Goal: Task Accomplishment & Management: Manage account settings

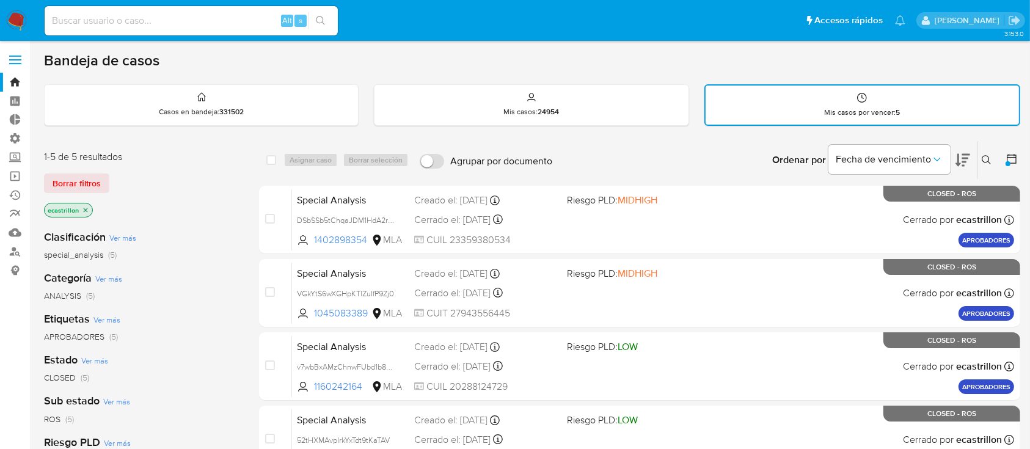
click at [59, 184] on span "Borrar filtros" at bounding box center [77, 183] width 48 height 17
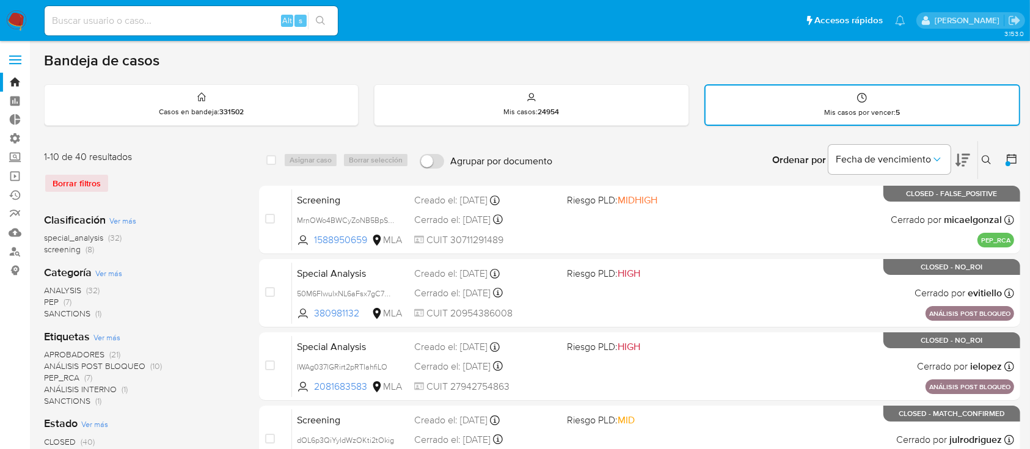
click at [21, 48] on label at bounding box center [15, 60] width 31 height 26
click at [0, 0] on input "checkbox" at bounding box center [0, 0] width 0 height 0
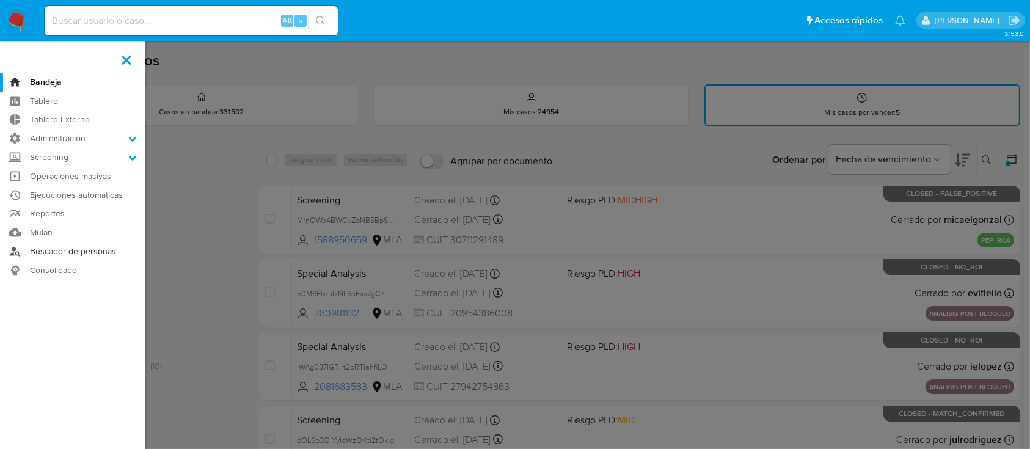
click at [89, 244] on link "Buscador de personas" at bounding box center [72, 251] width 145 height 19
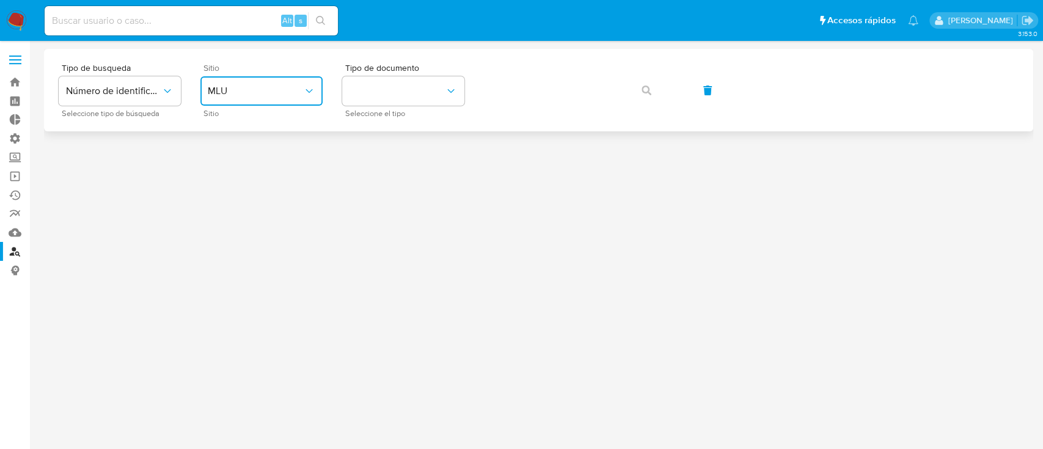
click at [299, 85] on span "MLU" at bounding box center [255, 91] width 95 height 12
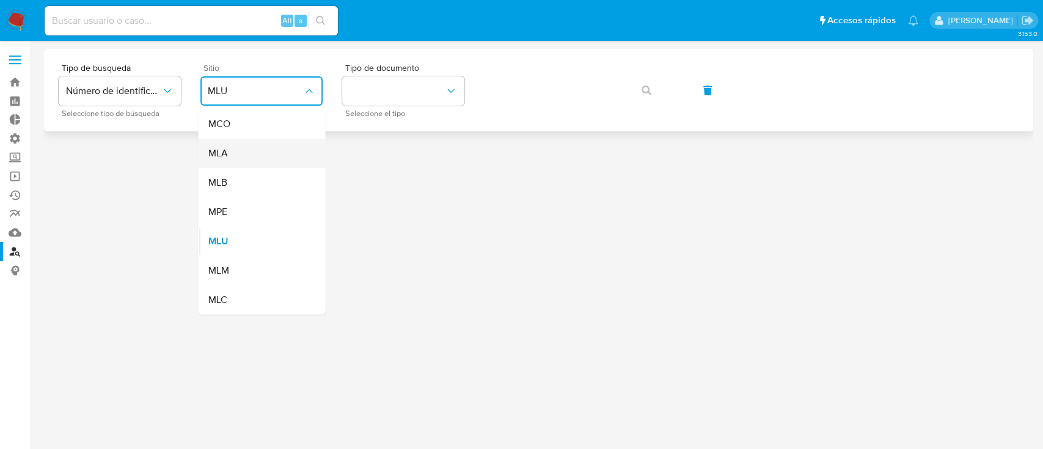
click at [240, 166] on div "MLA" at bounding box center [258, 153] width 100 height 29
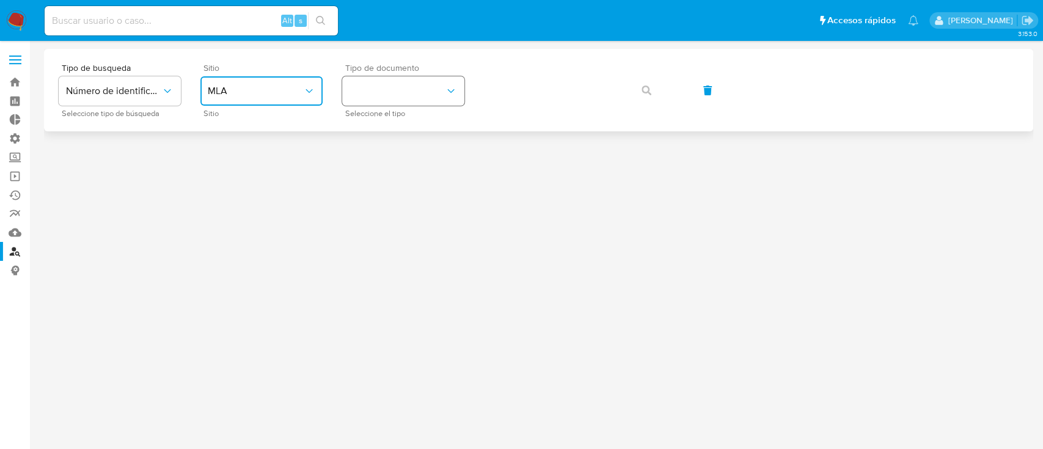
click at [389, 89] on button "identificationType" at bounding box center [403, 90] width 122 height 29
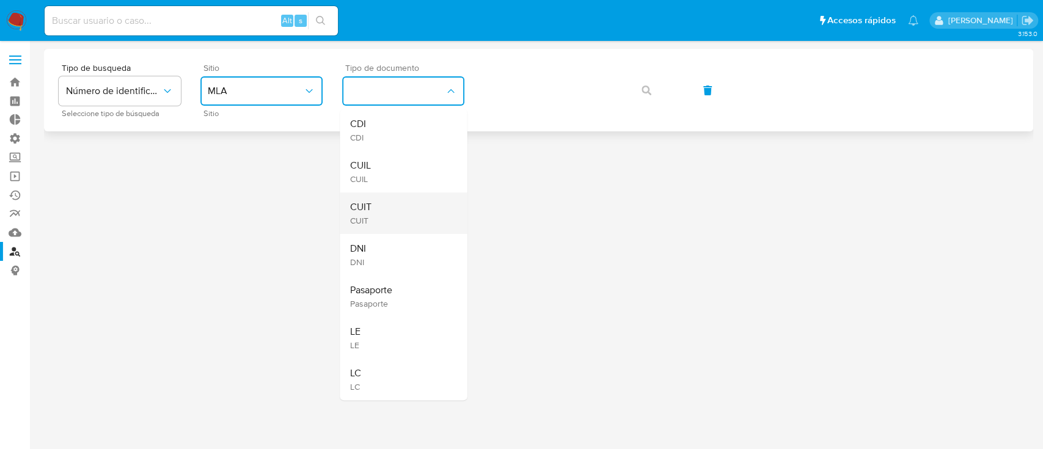
click at [381, 212] on div "CUIT CUIT" at bounding box center [400, 214] width 100 height 42
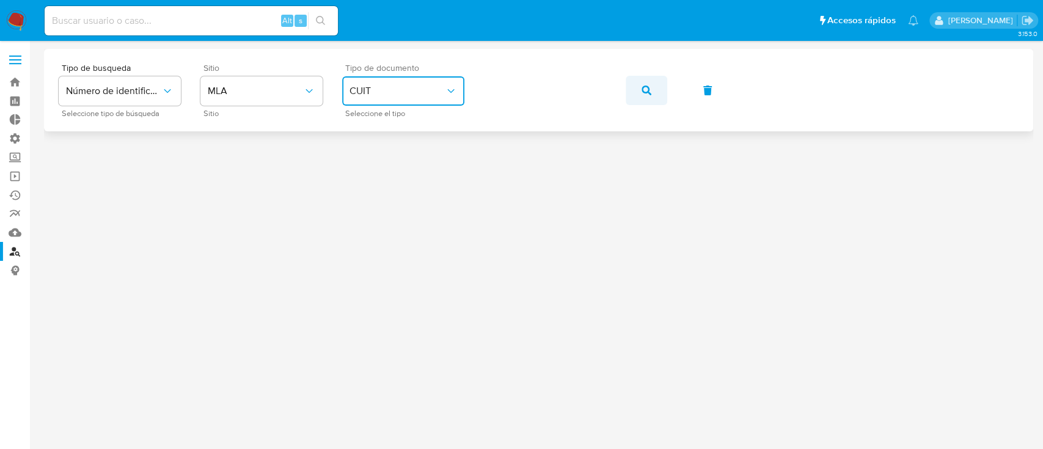
click at [656, 89] on button "button" at bounding box center [647, 90] width 42 height 29
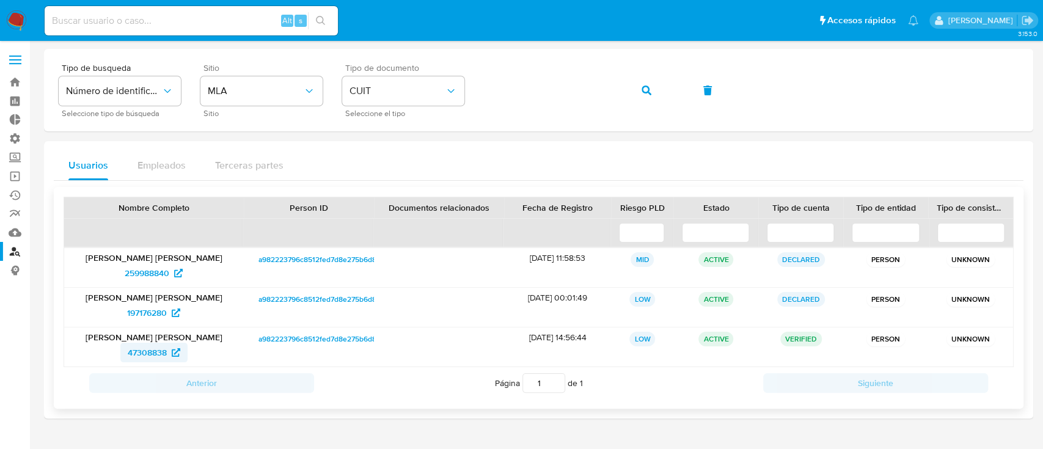
click at [143, 349] on span "47308838" at bounding box center [147, 353] width 39 height 20
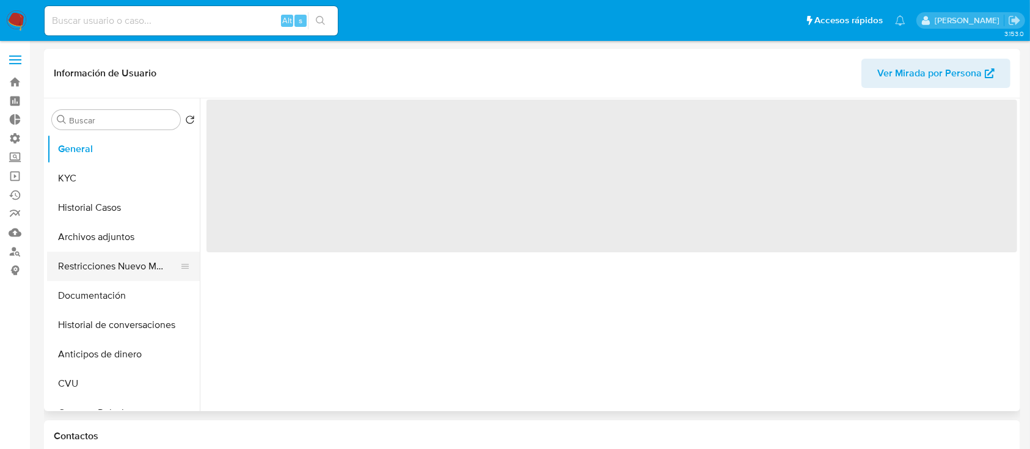
click at [106, 262] on button "Restricciones Nuevo Mundo" at bounding box center [118, 266] width 143 height 29
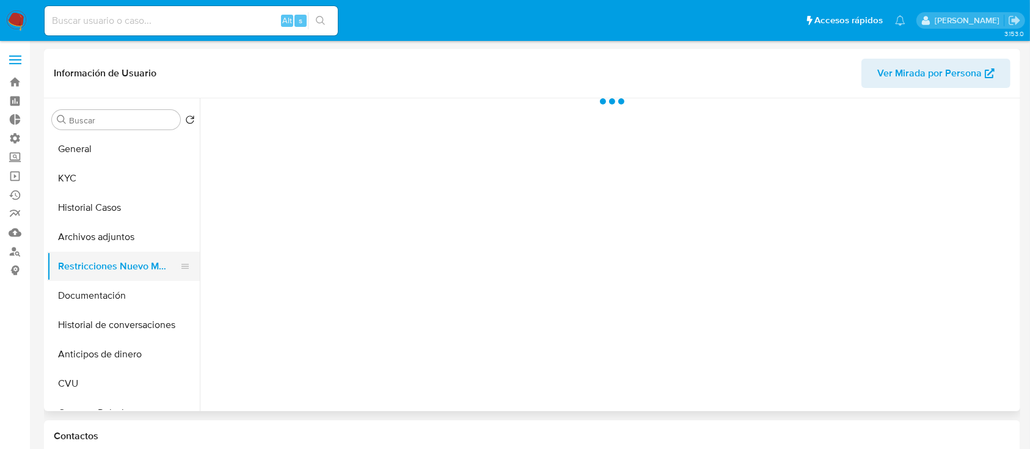
select select "10"
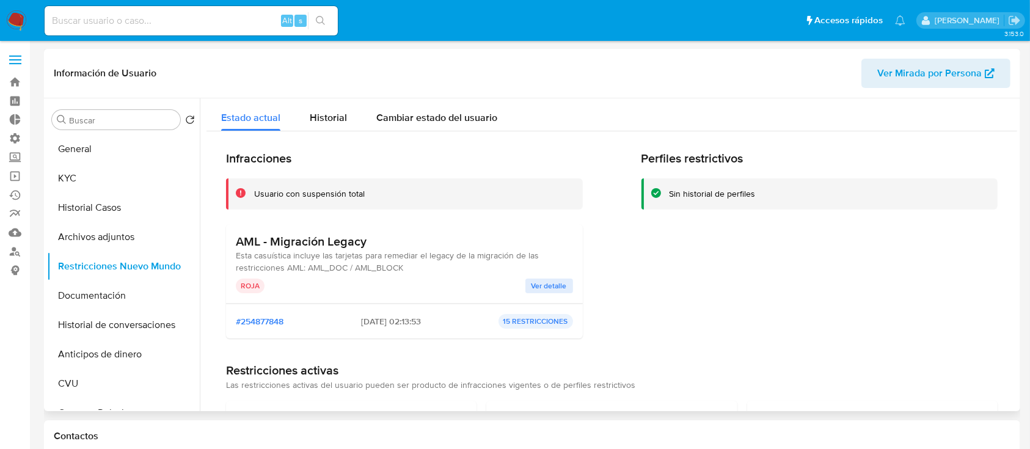
click at [535, 280] on span "Ver detalle" at bounding box center [549, 286] width 35 height 12
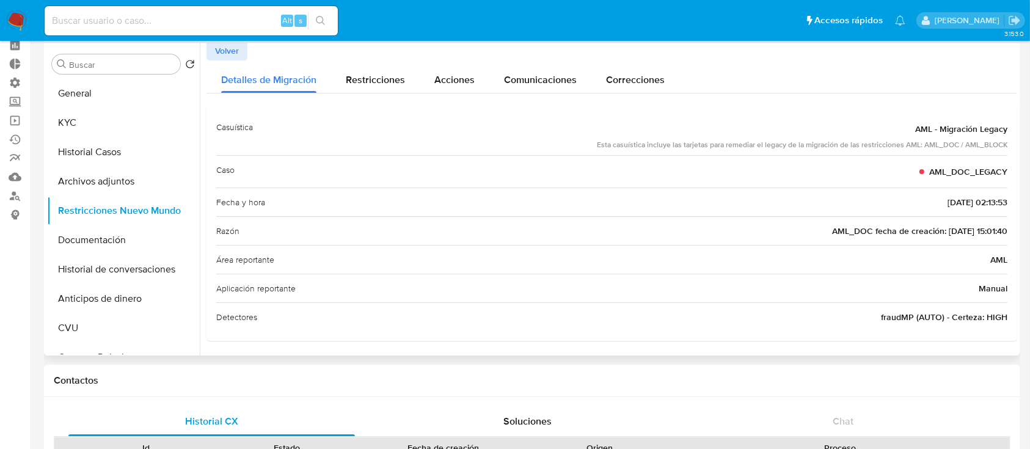
scroll to position [81, 0]
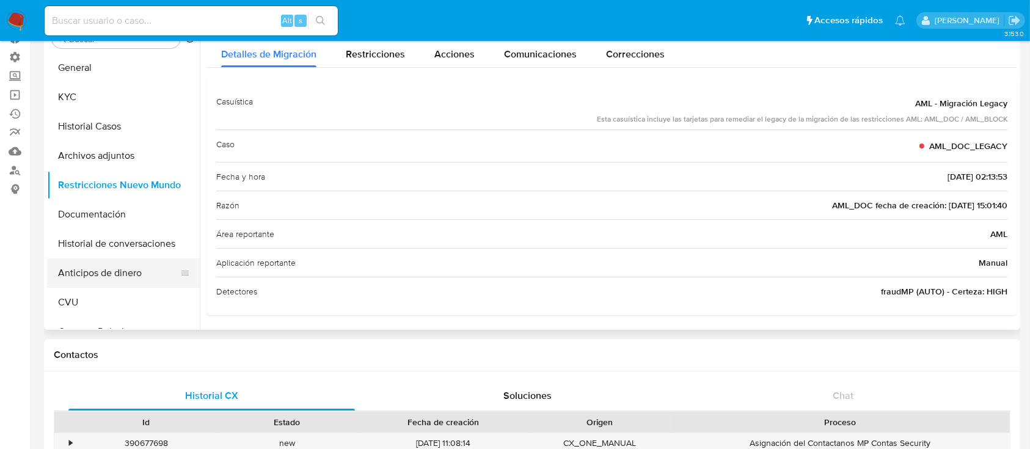
click at [74, 260] on button "Anticipos de dinero" at bounding box center [118, 273] width 143 height 29
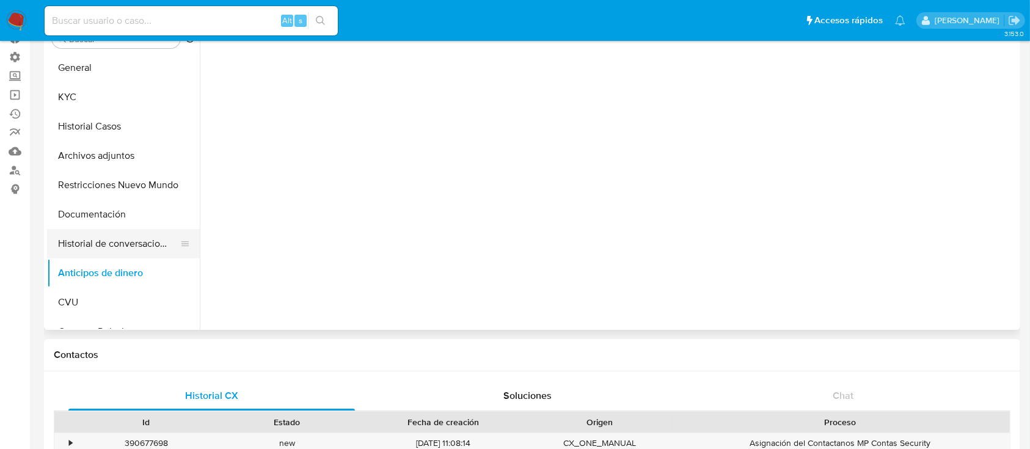
click at [76, 237] on button "Historial de conversaciones" at bounding box center [118, 243] width 143 height 29
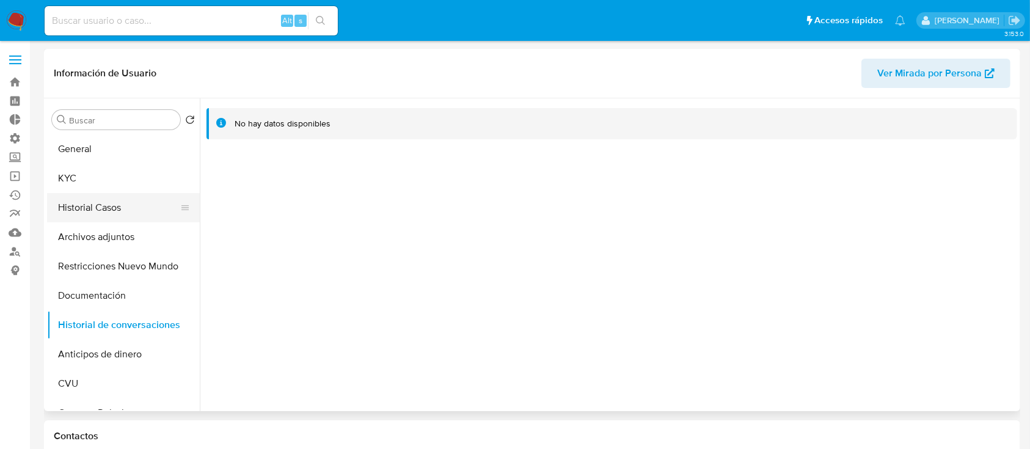
click at [156, 214] on button "Historial Casos" at bounding box center [118, 207] width 143 height 29
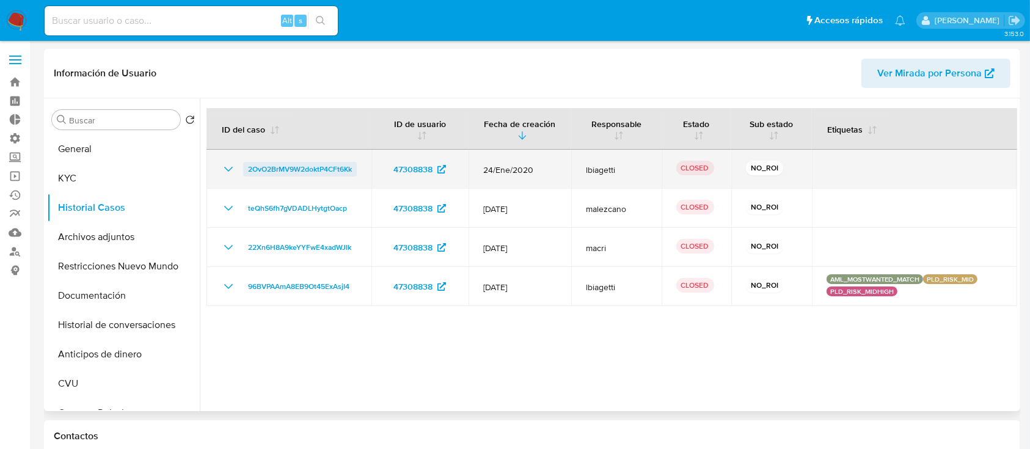
click at [326, 169] on span "2OvO2BrMV9W2doktP4CFt6Kk" at bounding box center [300, 169] width 104 height 15
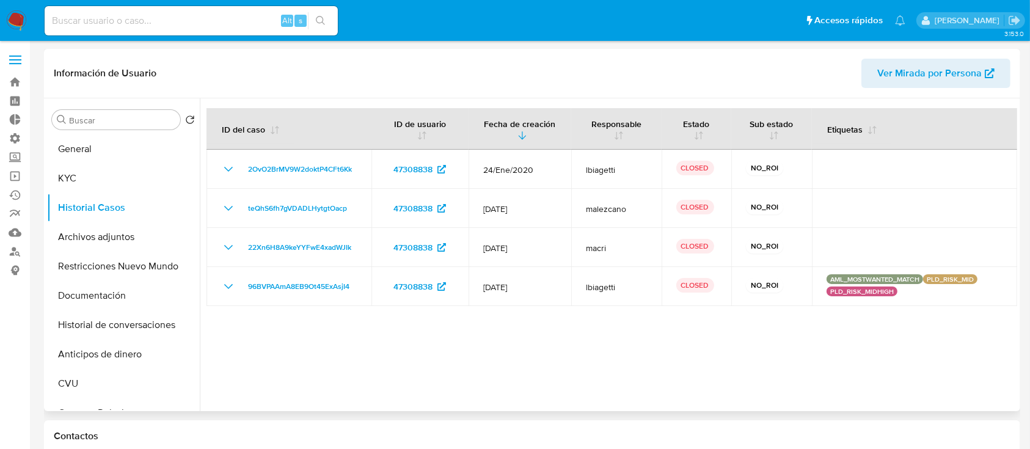
click at [104, 133] on div "Buscar Volver al orden por defecto General KYC Historial Casos Archivos adjunto…" at bounding box center [123, 255] width 153 height 311
click at [102, 144] on button "General" at bounding box center [118, 148] width 143 height 29
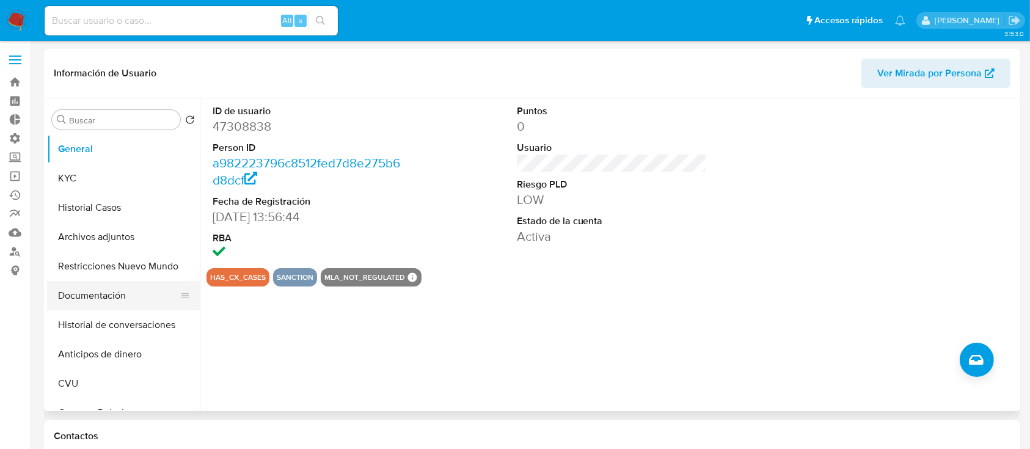
click at [109, 296] on button "Documentación" at bounding box center [118, 295] width 143 height 29
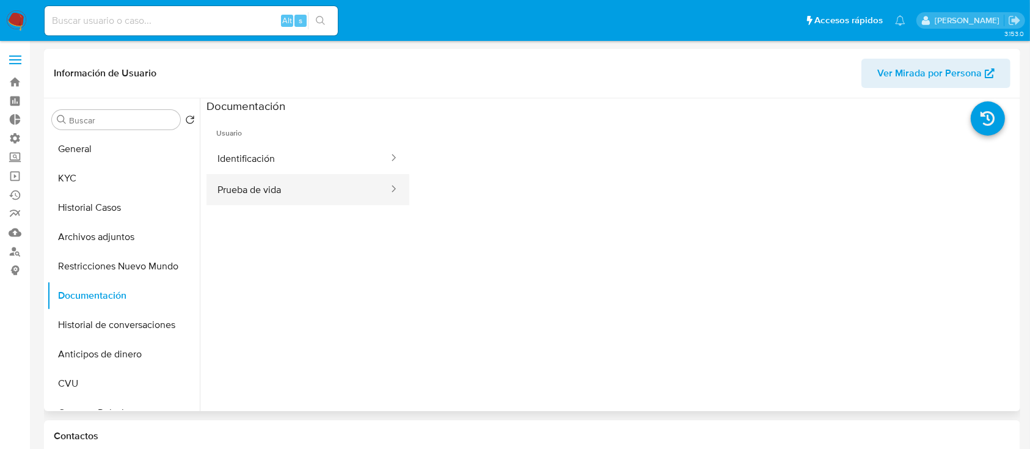
click at [304, 186] on button "Prueba de vida" at bounding box center [298, 189] width 183 height 31
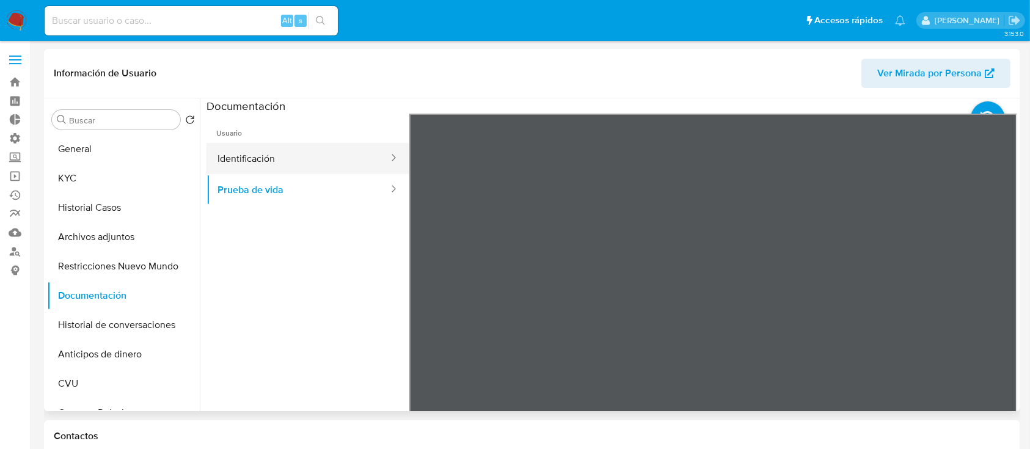
click at [246, 161] on button "Identificación" at bounding box center [298, 158] width 183 height 31
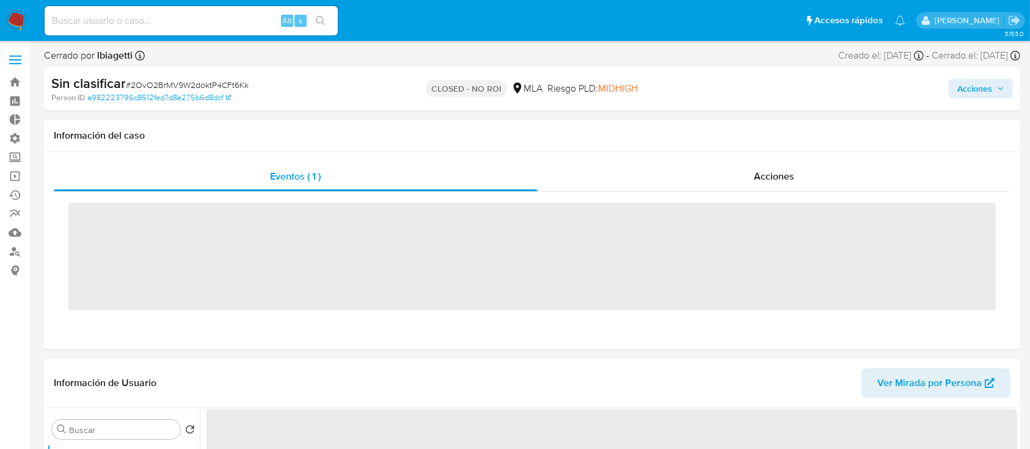
click at [812, 174] on div "Acciones" at bounding box center [775, 176] width 474 height 29
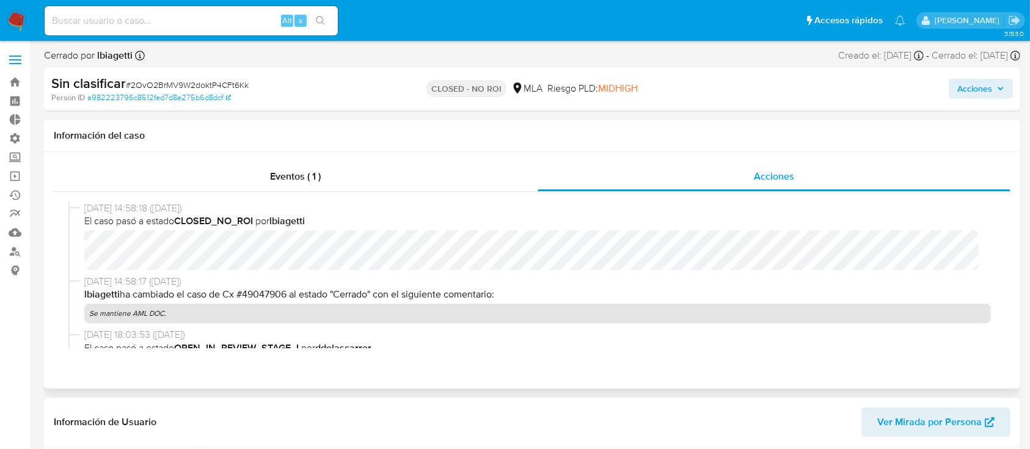
select select "10"
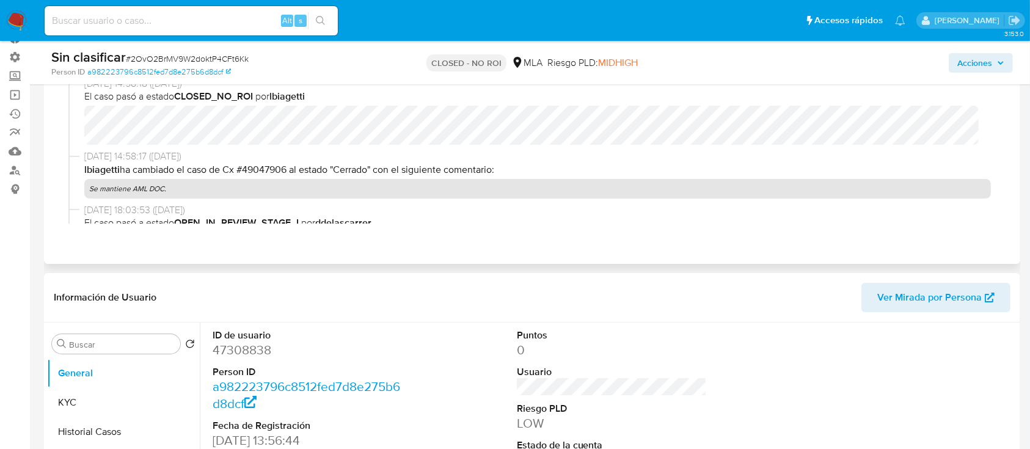
scroll to position [163, 0]
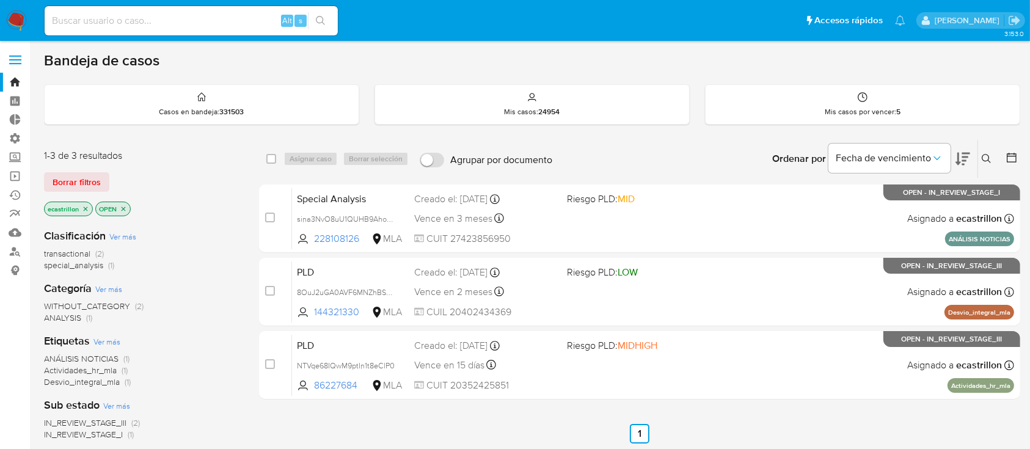
click at [193, 127] on div "Bandeja de casos Casos en bandeja : 331503 Mis casos : 24954 Mis casos por venc…" at bounding box center [532, 372] width 977 height 642
click at [57, 174] on span "Borrar filtros" at bounding box center [77, 182] width 48 height 17
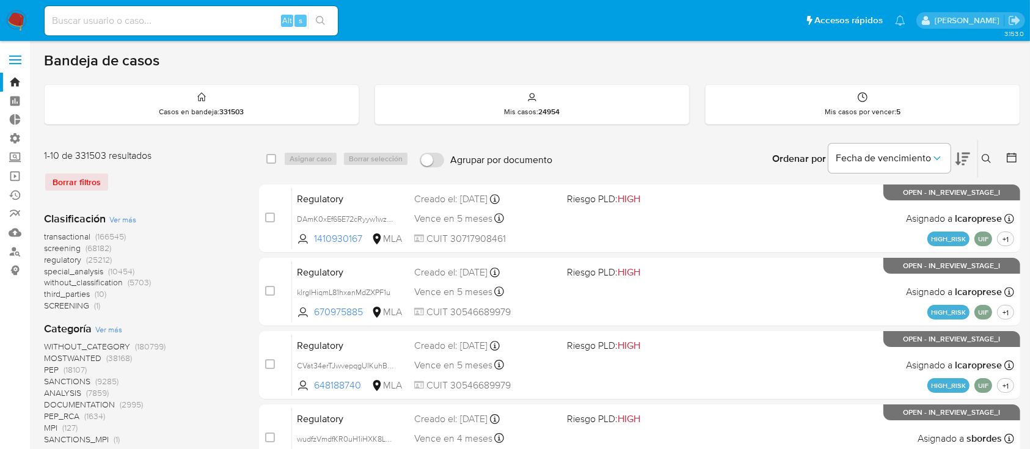
click at [986, 161] on icon at bounding box center [987, 159] width 10 height 10
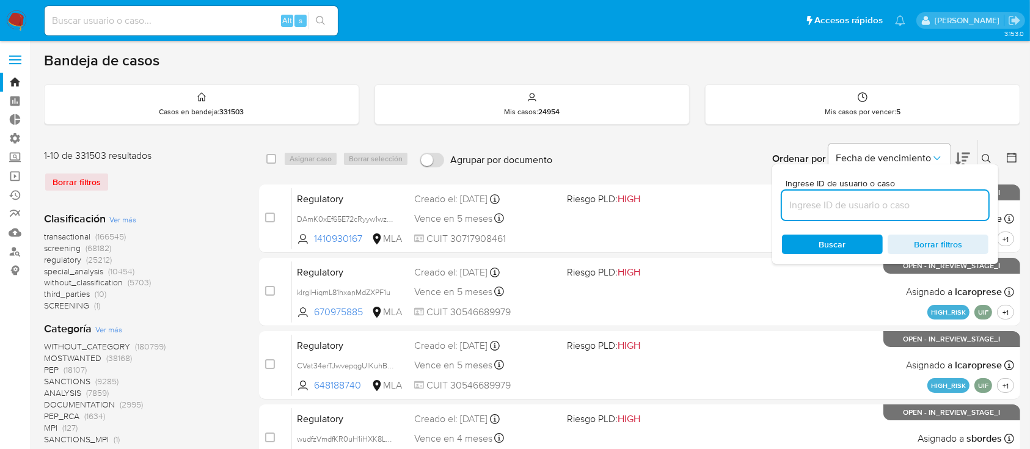
click at [944, 200] on input at bounding box center [885, 205] width 207 height 16
type input "0il4eMgTAHMmEIVvGVIyZWfW"
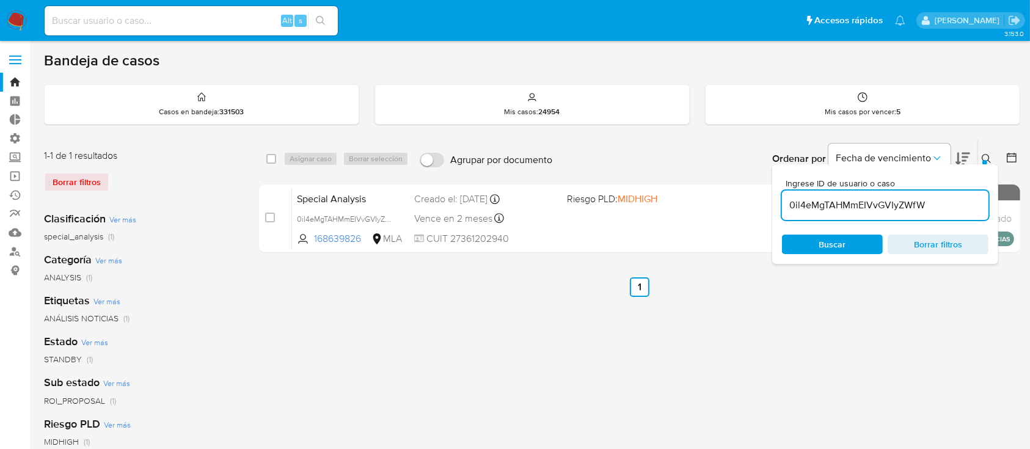
click at [986, 161] on div at bounding box center [985, 162] width 5 height 5
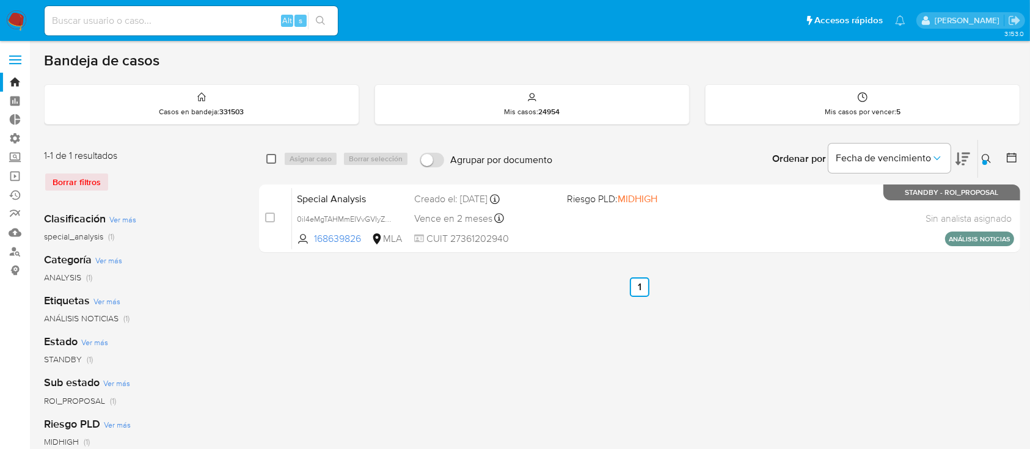
click at [270, 159] on input "checkbox" at bounding box center [271, 159] width 10 height 10
checkbox input "true"
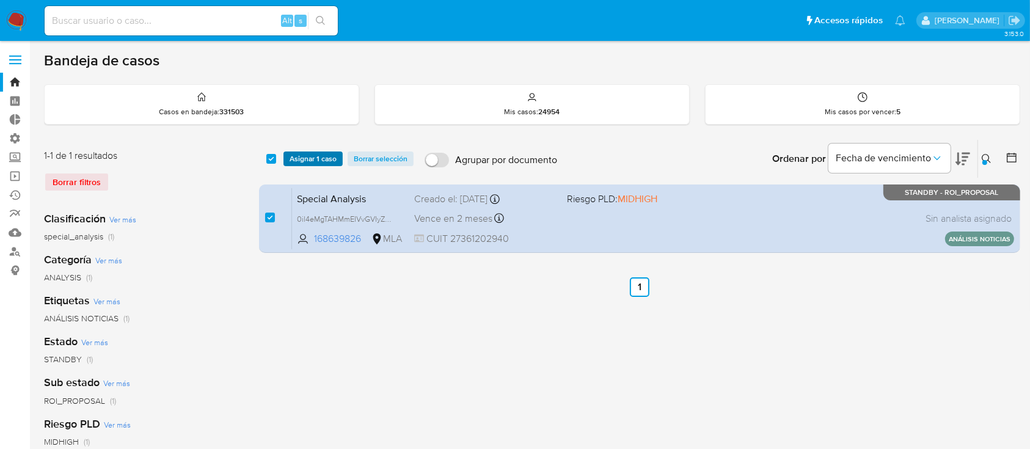
click at [313, 153] on span "Asignar 1 caso" at bounding box center [313, 159] width 47 height 12
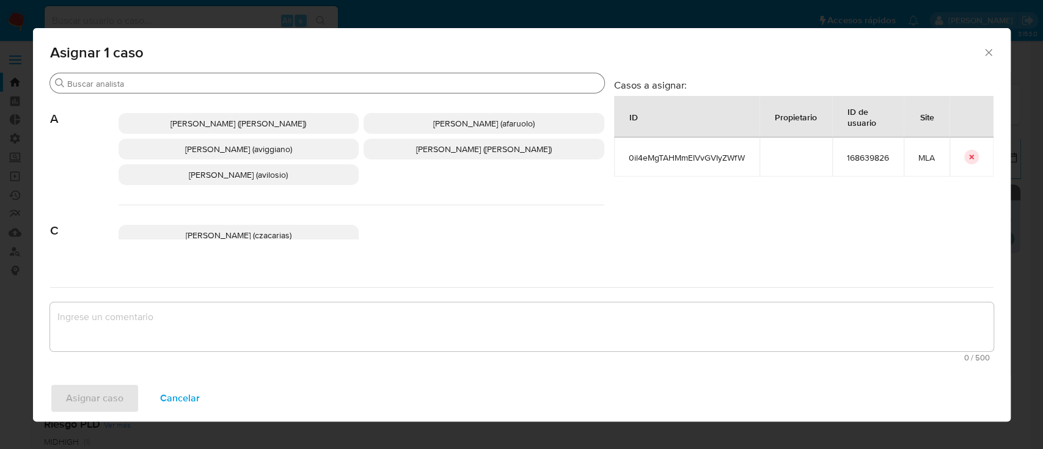
click at [334, 86] on input "Buscar" at bounding box center [333, 83] width 532 height 11
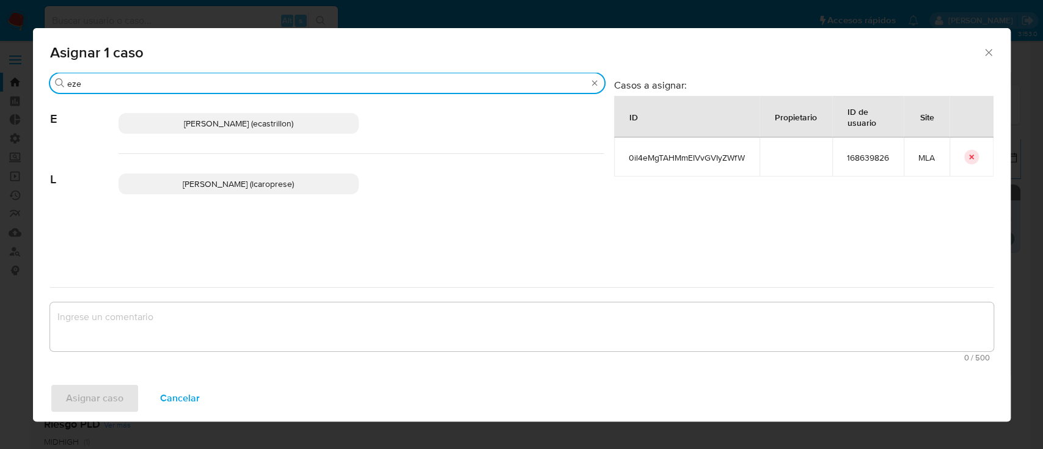
type input "eze"
click at [293, 125] on span "Ezequiel Gonzalo Castrillon (ecastrillon)" at bounding box center [238, 123] width 109 height 12
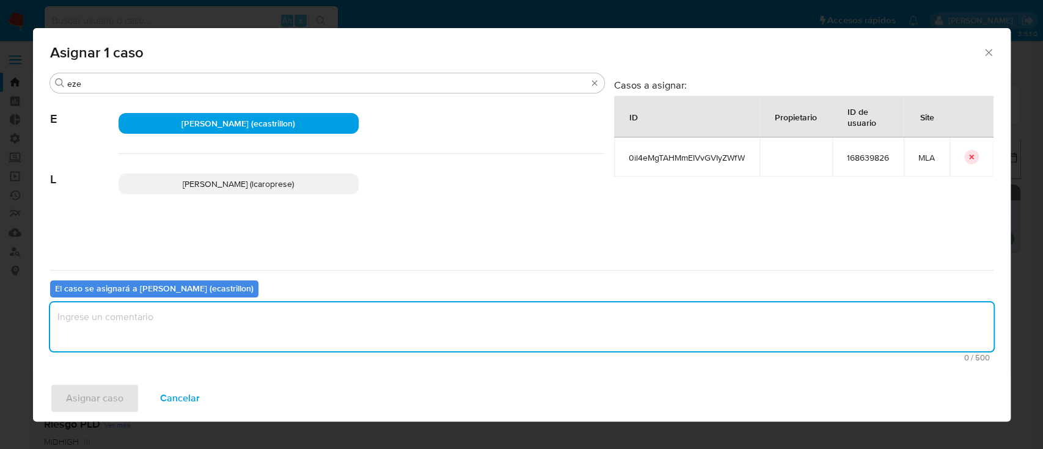
click at [259, 332] on textarea "assign-modal" at bounding box center [522, 327] width 944 height 49
type textarea "."
click at [117, 391] on span "Asignar caso" at bounding box center [94, 398] width 57 height 27
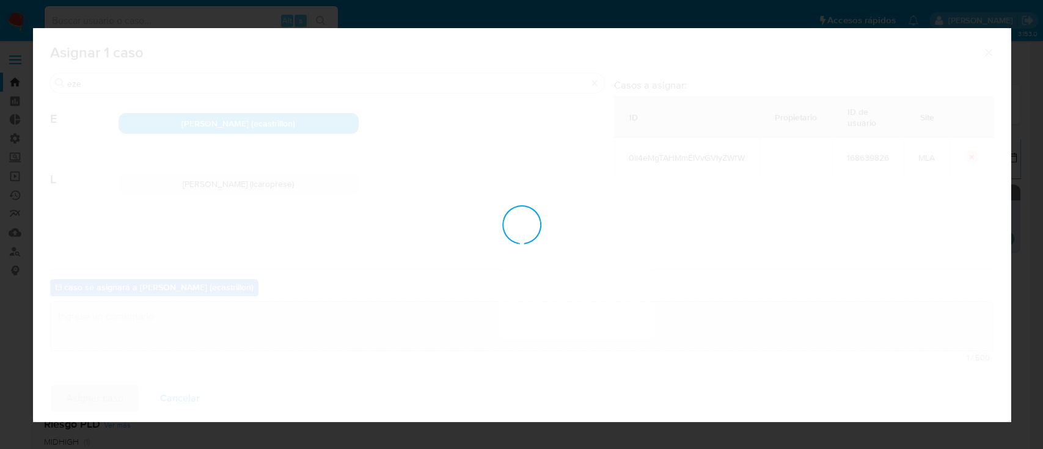
checkbox input "false"
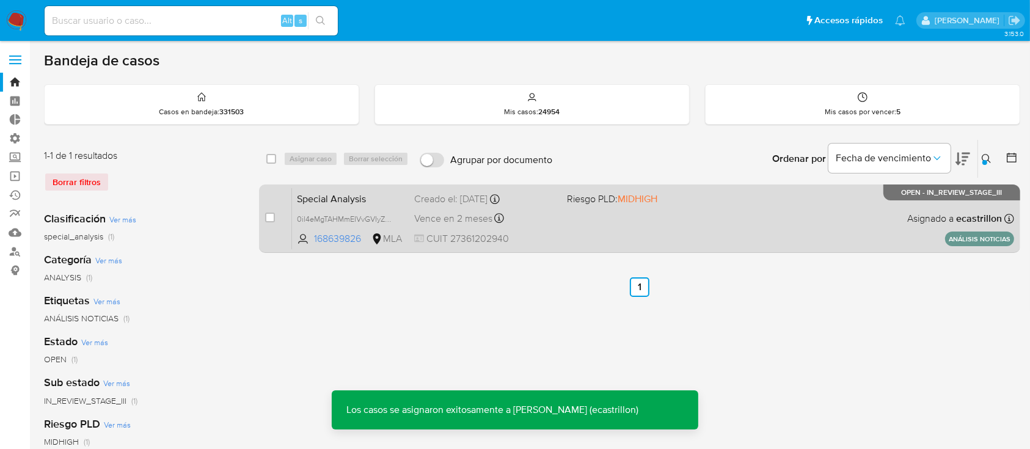
click at [674, 222] on div "Special Analysis 0il4eMgTAHMmEIVvGVIyZWfW 168639826 MLA Riesgo PLD: MIDHIGH Cre…" at bounding box center [653, 219] width 722 height 62
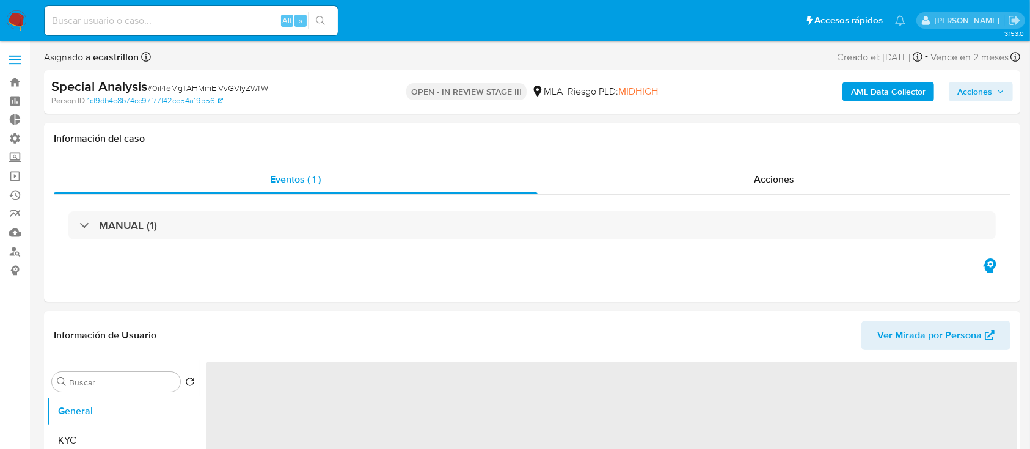
click at [972, 87] on span "Acciones" at bounding box center [975, 92] width 35 height 20
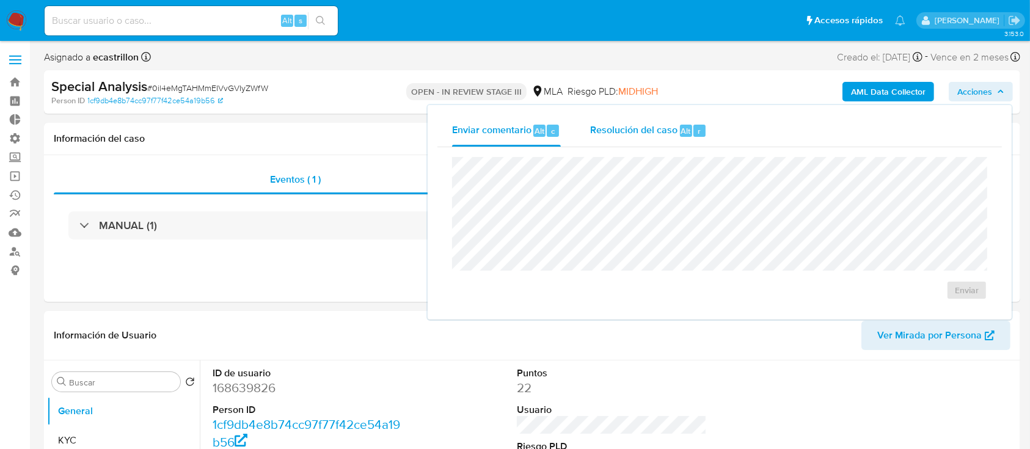
click at [694, 136] on div "r" at bounding box center [700, 131] width 12 height 12
select select "10"
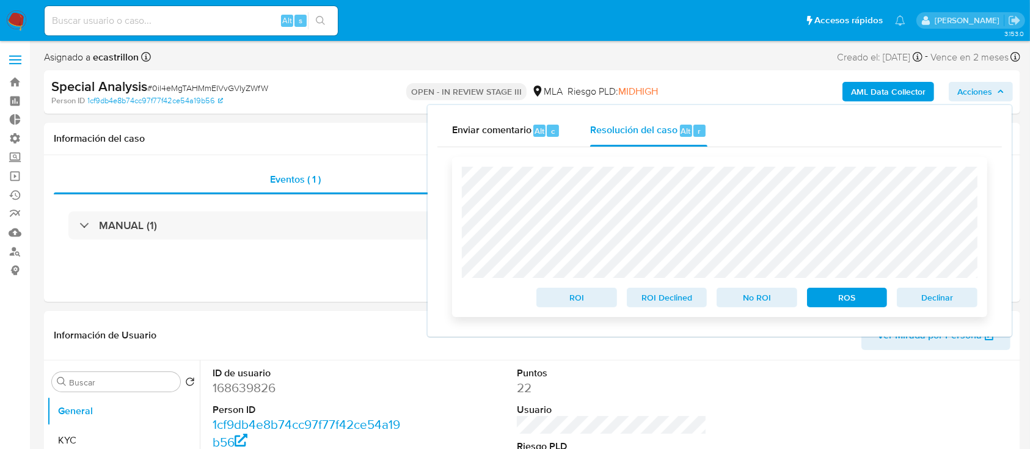
click at [930, 300] on span "Declinar" at bounding box center [938, 297] width 64 height 17
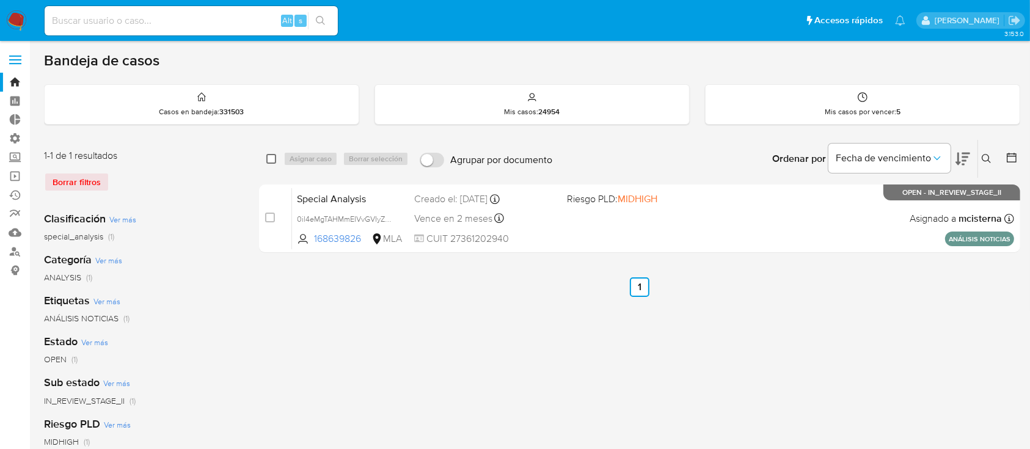
click at [273, 161] on input "checkbox" at bounding box center [271, 159] width 10 height 10
checkbox input "true"
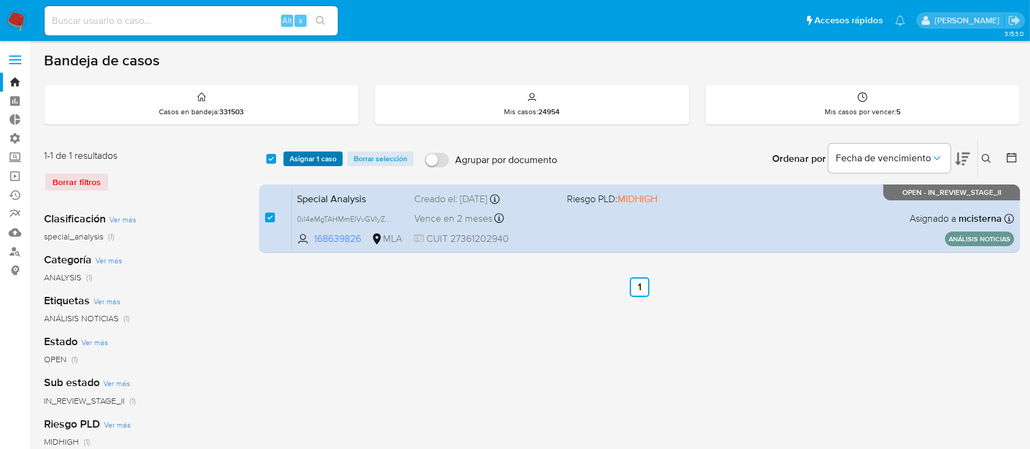
click at [308, 161] on span "Asignar 1 caso" at bounding box center [313, 159] width 47 height 12
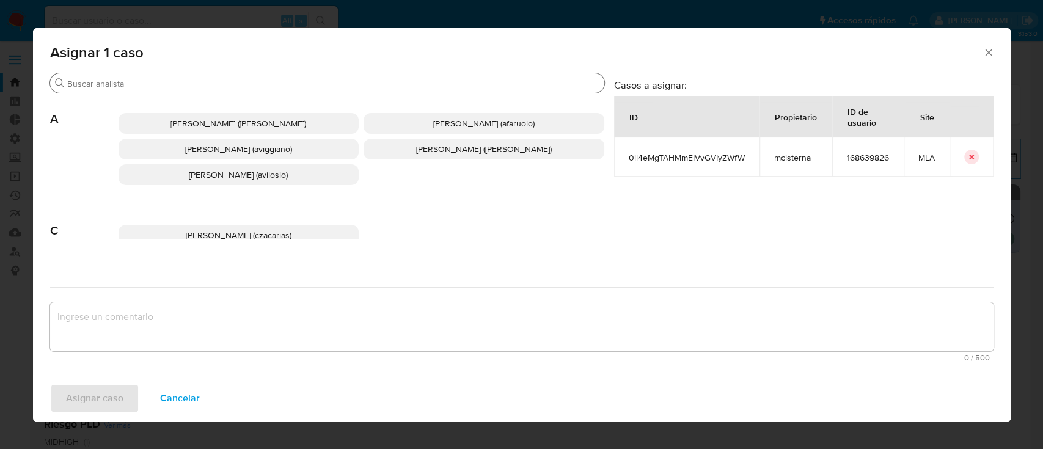
click at [317, 86] on input "Buscar" at bounding box center [333, 83] width 532 height 11
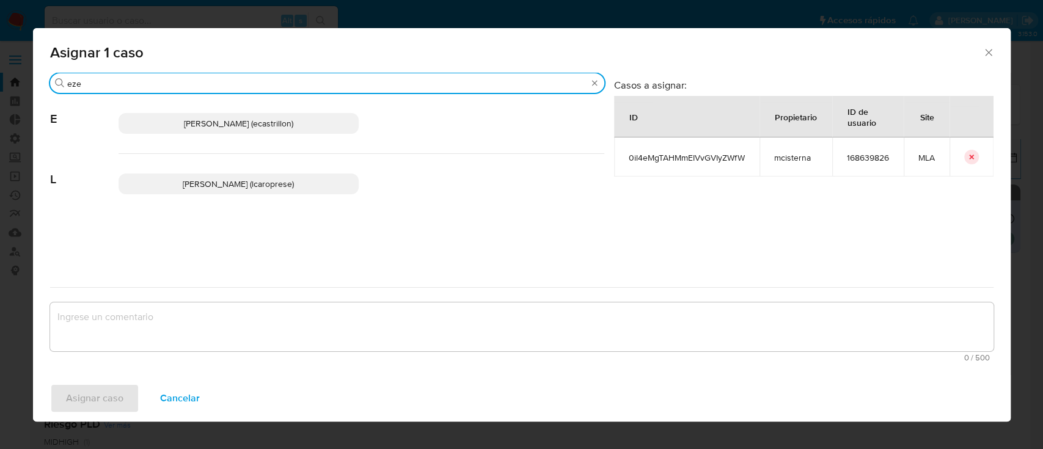
type input "eze"
click at [293, 123] on span "Ezequiel Gonzalo Castrillon (ecastrillon)" at bounding box center [238, 123] width 109 height 12
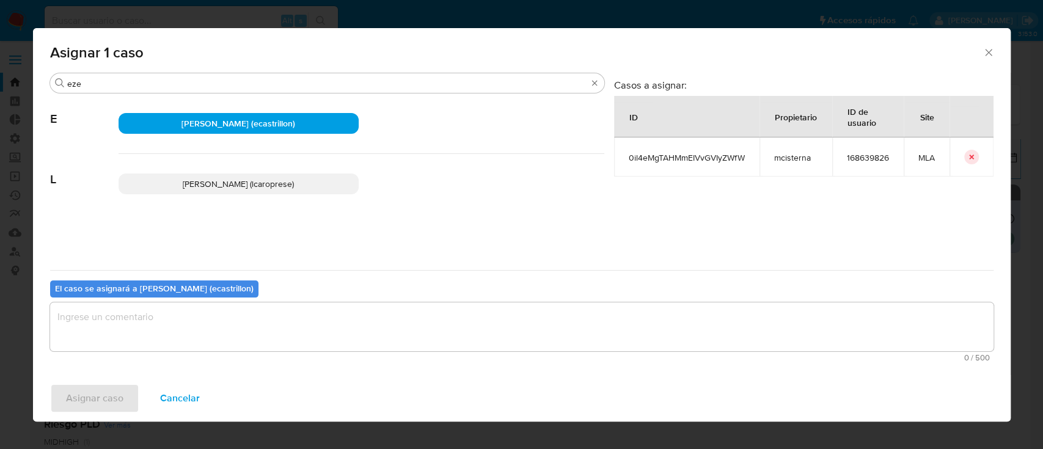
click at [292, 327] on textarea "assign-modal" at bounding box center [522, 327] width 944 height 49
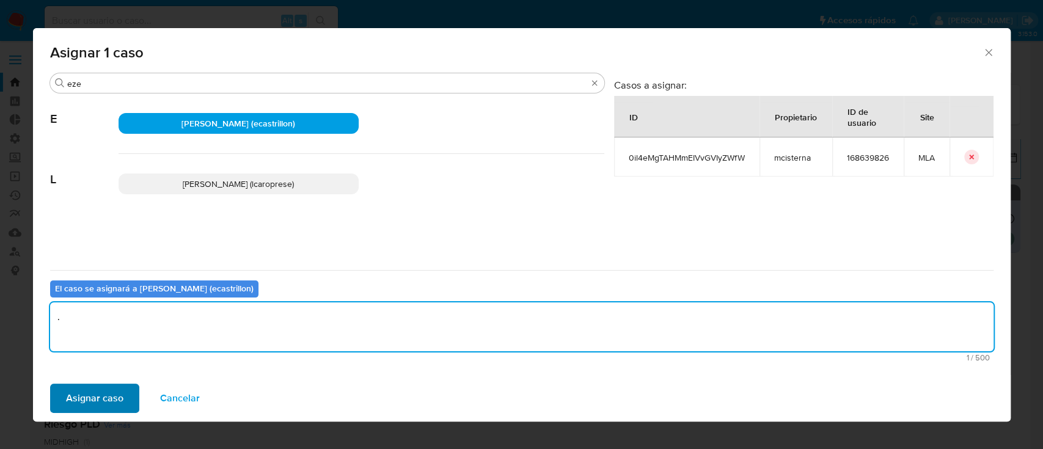
type textarea "."
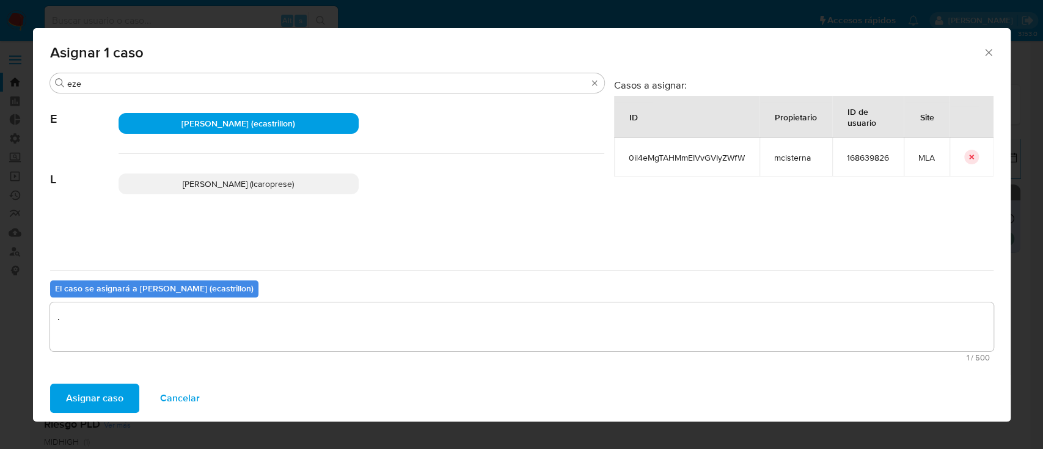
click at [119, 391] on span "Asignar caso" at bounding box center [94, 398] width 57 height 27
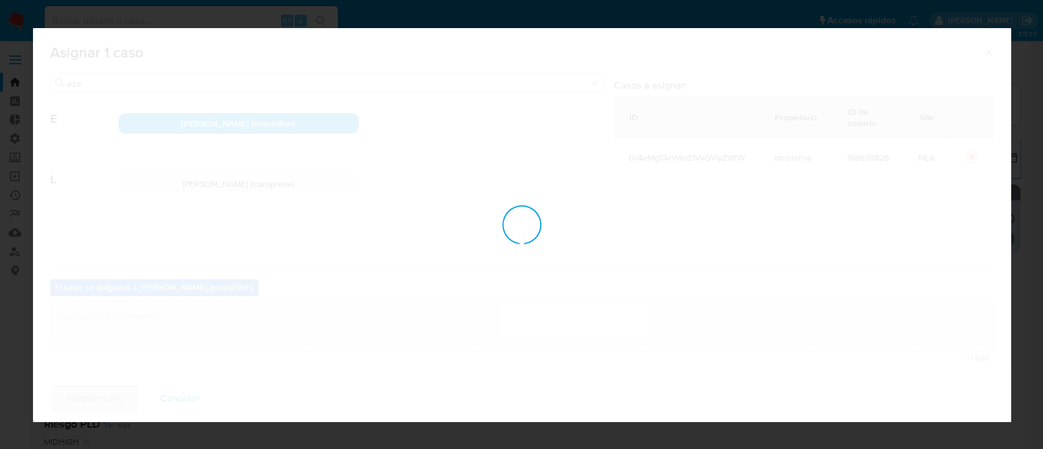
checkbox input "false"
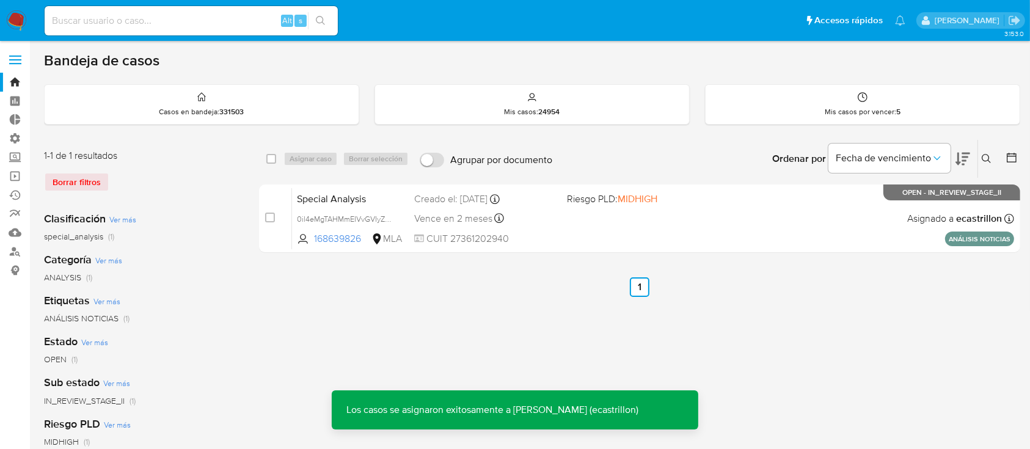
click at [871, 215] on div "Special Analysis 0il4eMgTAHMmEIVvGVIyZWfW 168639826 MLA Riesgo PLD: MIDHIGH Cre…" at bounding box center [653, 219] width 722 height 62
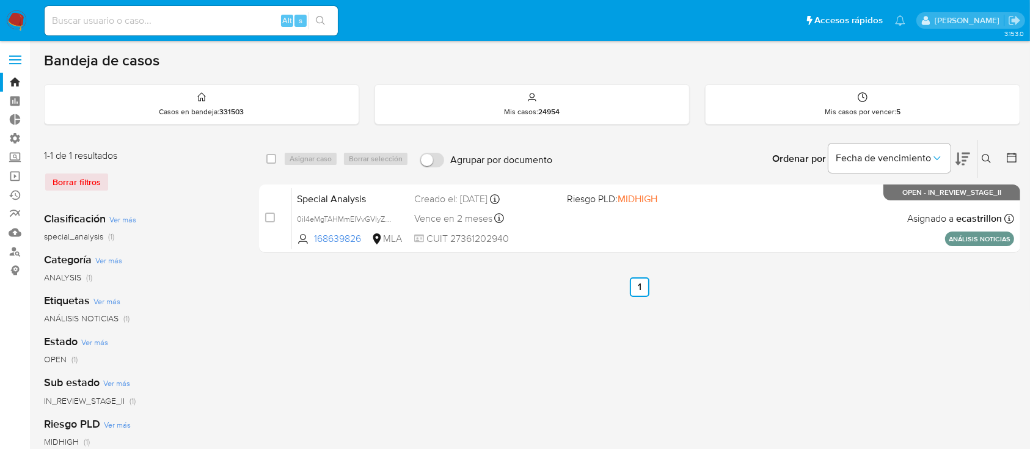
click at [226, 9] on div "Alt s" at bounding box center [191, 20] width 293 height 29
click at [220, 20] on input at bounding box center [191, 21] width 293 height 16
paste input "1990164956"
type input "1990164956"
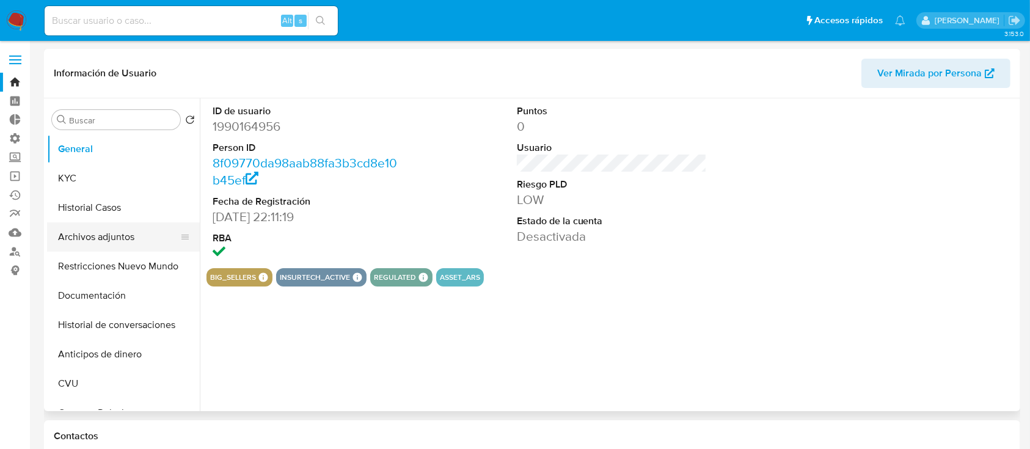
select select "10"
click at [104, 205] on button "Historial Casos" at bounding box center [118, 207] width 143 height 29
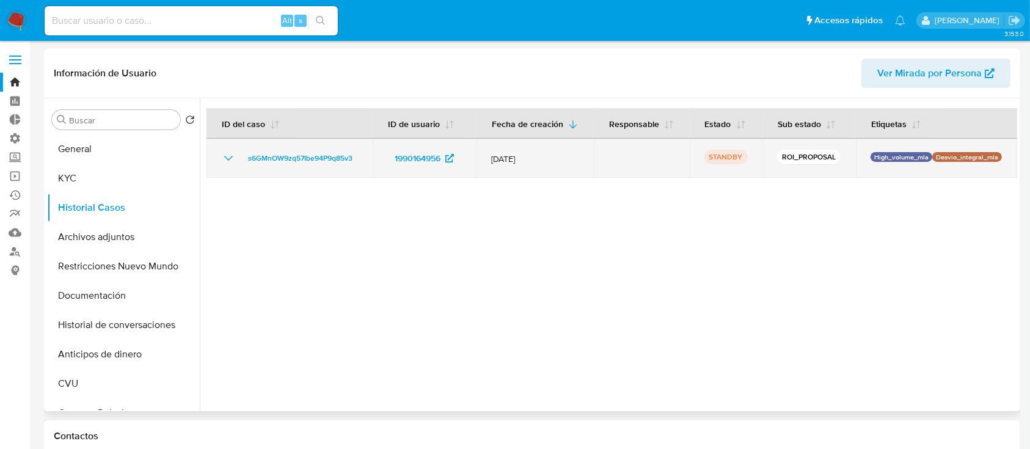
click at [240, 157] on div "s6GMnOW9zq57Ibe94P9q85v3" at bounding box center [289, 158] width 137 height 15
click at [264, 164] on span "s6GMnOW9zq57Ibe94P9q85v3" at bounding box center [300, 158] width 105 height 15
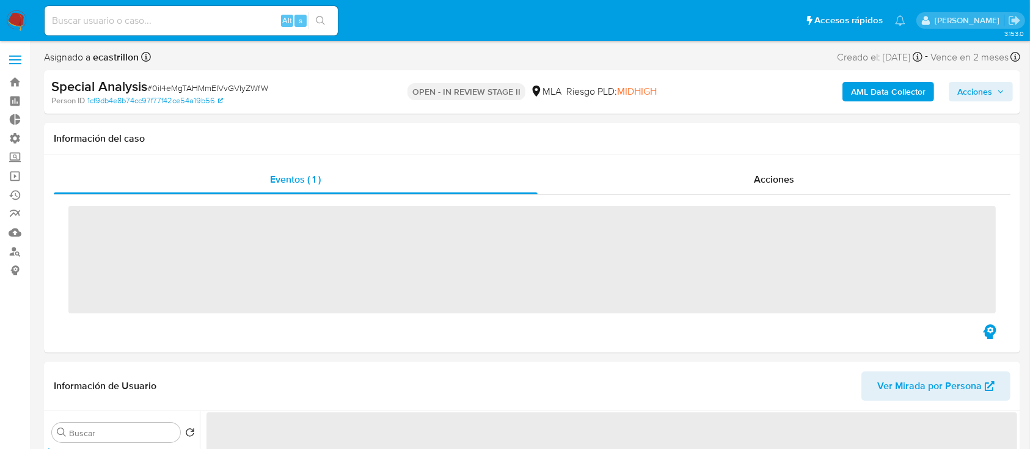
drag, startPoint x: 996, startPoint y: 92, endPoint x: 982, endPoint y: 98, distance: 15.3
click at [996, 92] on span "Acciones" at bounding box center [981, 91] width 47 height 17
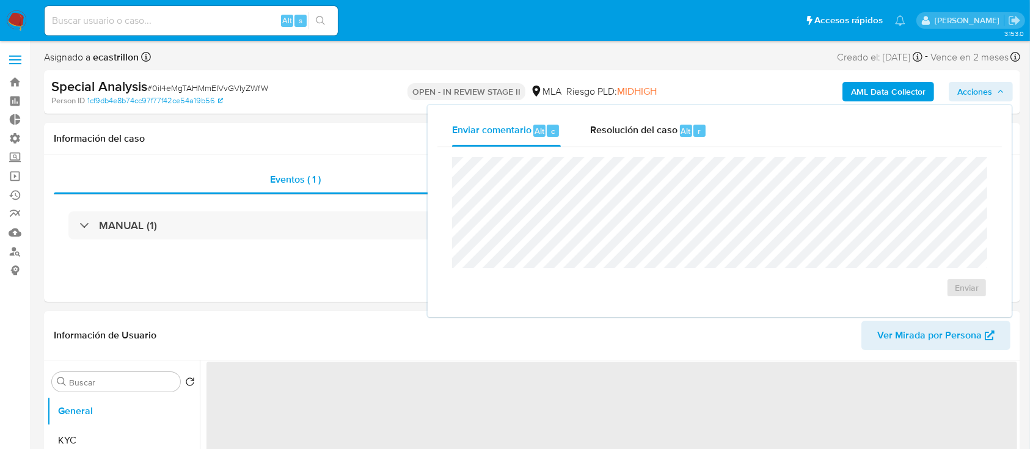
click at [640, 151] on div "Enviar" at bounding box center [720, 227] width 565 height 160
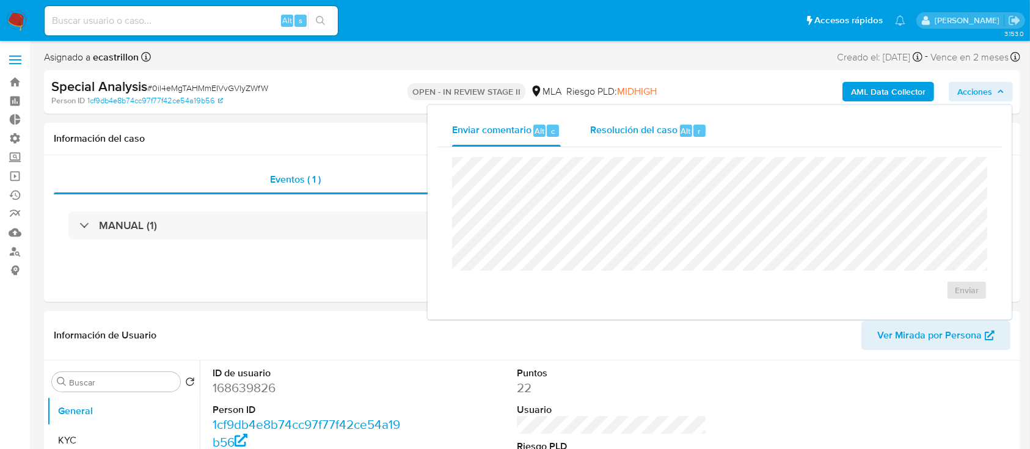
drag, startPoint x: 664, startPoint y: 125, endPoint x: 660, endPoint y: 150, distance: 25.4
click at [664, 125] on span "Resolución del caso" at bounding box center [633, 130] width 87 height 14
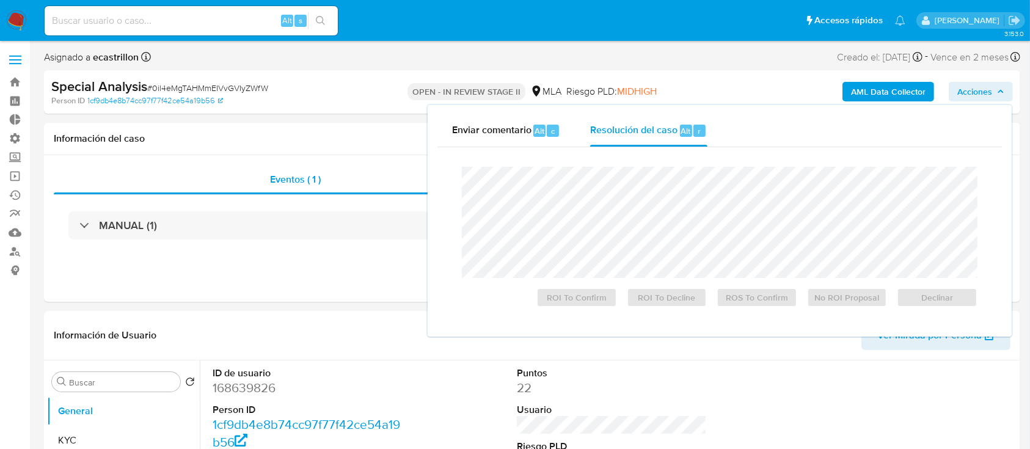
select select "10"
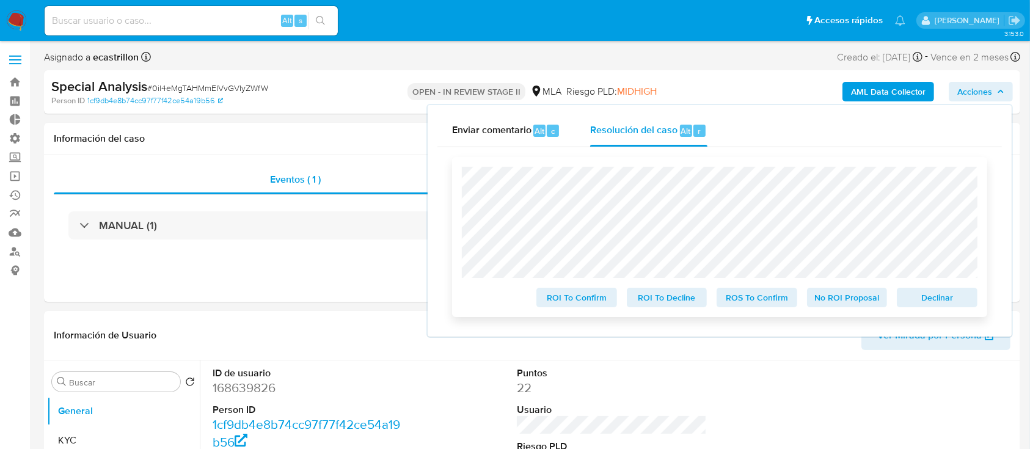
click at [956, 299] on span "Declinar" at bounding box center [938, 297] width 64 height 17
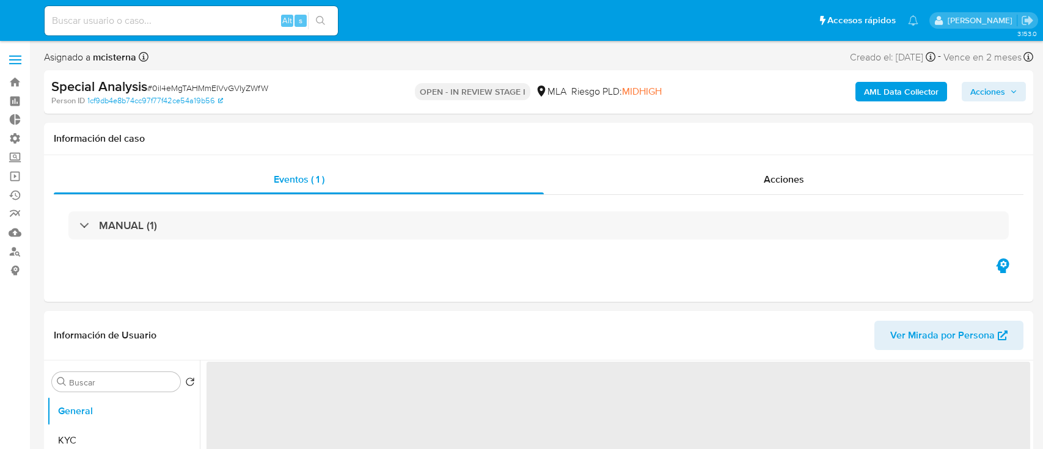
select select "10"
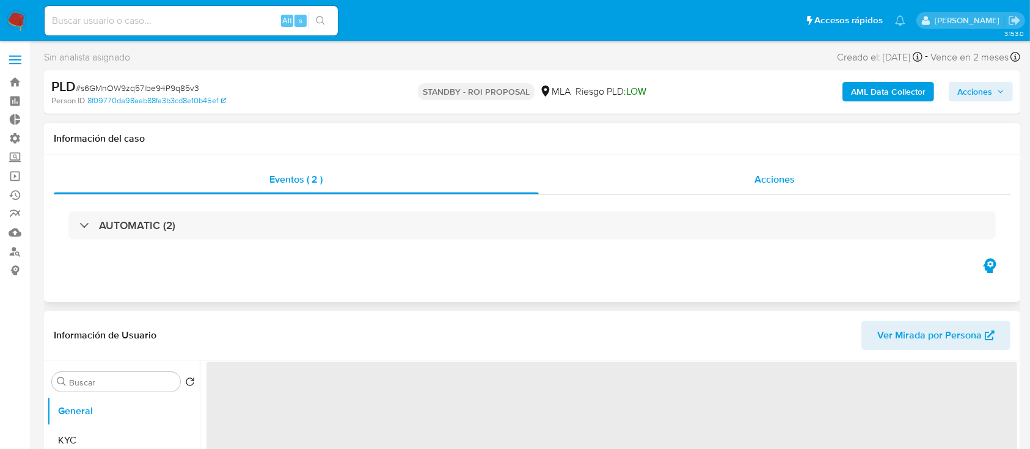
click at [696, 183] on div "Acciones" at bounding box center [775, 179] width 472 height 29
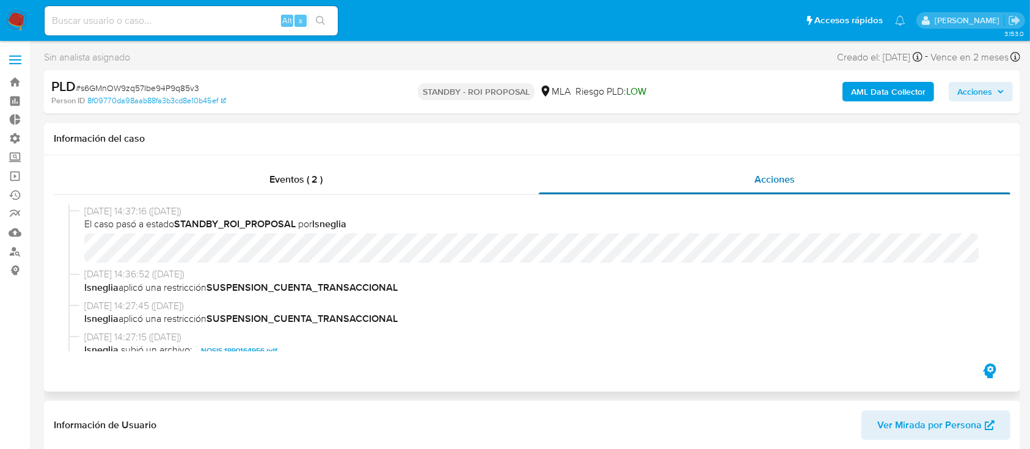
select select "10"
